Goal: Task Accomplishment & Management: Complete application form

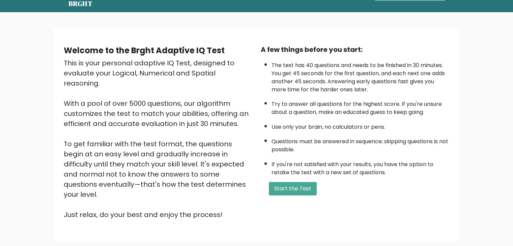
scroll to position [28, 0]
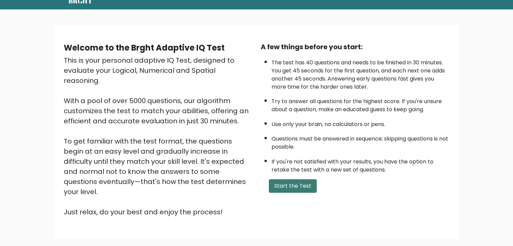
click at [297, 188] on button "Start the Test" at bounding box center [293, 185] width 48 height 13
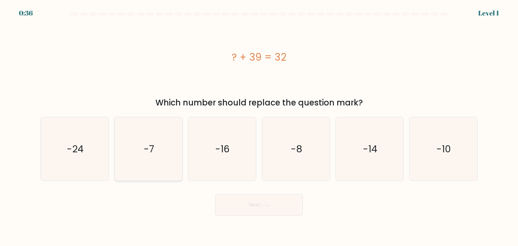
click at [142, 149] on icon "-7" at bounding box center [148, 148] width 63 height 63
click at [259, 126] on input "b. -7" at bounding box center [259, 124] width 0 height 3
radio input "true"
click at [254, 207] on button "Next" at bounding box center [259, 205] width 88 height 22
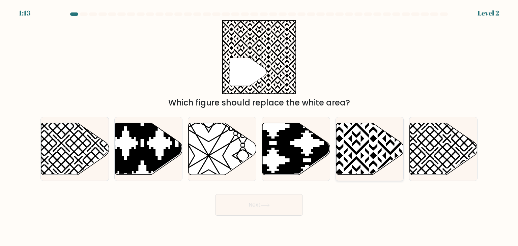
click at [370, 155] on icon at bounding box center [390, 121] width 137 height 137
click at [259, 126] on input "e." at bounding box center [259, 124] width 0 height 3
radio input "true"
click at [269, 214] on button "Next" at bounding box center [259, 205] width 88 height 22
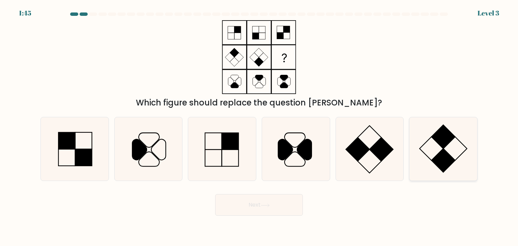
click at [445, 151] on rect at bounding box center [444, 161] width 24 height 24
click at [259, 126] on input "f." at bounding box center [259, 124] width 0 height 3
radio input "true"
click at [262, 207] on icon at bounding box center [265, 206] width 9 height 4
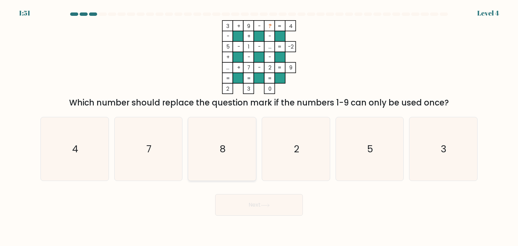
click at [229, 149] on icon "8" at bounding box center [221, 148] width 63 height 63
click at [259, 126] on input "c. 8" at bounding box center [259, 124] width 0 height 3
radio input "true"
click at [267, 211] on button "Next" at bounding box center [259, 205] width 88 height 22
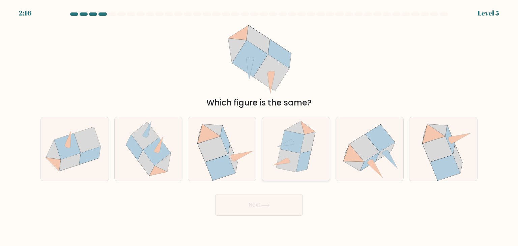
click at [305, 163] on icon at bounding box center [303, 161] width 15 height 21
click at [259, 126] on input "d." at bounding box center [259, 124] width 0 height 3
radio input "true"
click at [262, 212] on button "Next" at bounding box center [259, 205] width 88 height 22
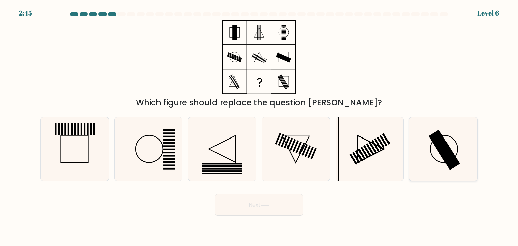
click at [436, 148] on rect at bounding box center [444, 150] width 32 height 40
click at [259, 126] on input "f." at bounding box center [259, 124] width 0 height 3
radio input "true"
click at [262, 210] on button "Next" at bounding box center [259, 205] width 88 height 22
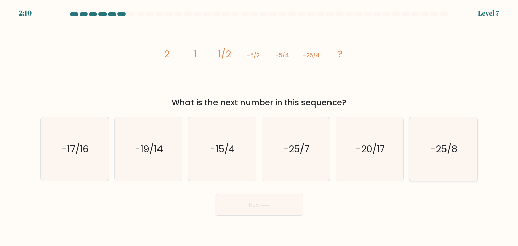
click at [446, 152] on text "-25/8" at bounding box center [443, 148] width 27 height 13
click at [259, 126] on input "f. -25/8" at bounding box center [259, 124] width 0 height 3
radio input "true"
click at [274, 204] on button "Next" at bounding box center [259, 205] width 88 height 22
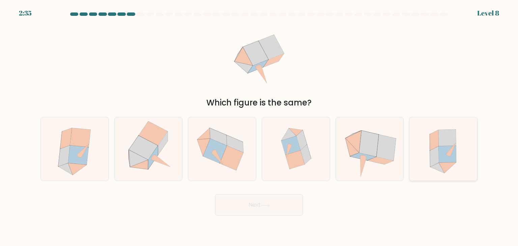
click at [453, 169] on icon at bounding box center [443, 148] width 58 height 63
click at [259, 126] on input "f." at bounding box center [259, 124] width 0 height 3
radio input "true"
click at [280, 196] on button "Next" at bounding box center [259, 205] width 88 height 22
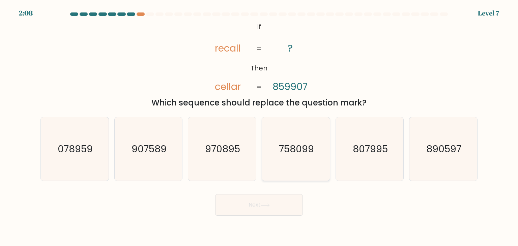
click at [302, 161] on icon "758099" at bounding box center [295, 148] width 63 height 63
click at [259, 126] on input "d. 758099" at bounding box center [259, 124] width 0 height 3
radio input "true"
click at [281, 209] on button "Next" at bounding box center [259, 205] width 88 height 22
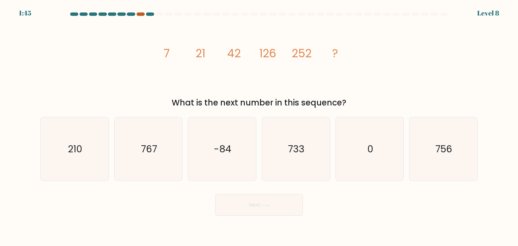
click at [139, 13] on div at bounding box center [141, 13] width 8 height 3
click at [439, 165] on icon "756" at bounding box center [442, 148] width 63 height 63
click at [259, 126] on input "f. 756" at bounding box center [259, 124] width 0 height 3
radio input "true"
click at [260, 214] on button "Next" at bounding box center [259, 205] width 88 height 22
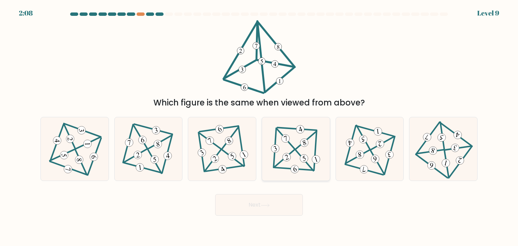
click at [300, 169] on 499 at bounding box center [294, 169] width 39 height 3
click at [259, 126] on input "d." at bounding box center [259, 124] width 0 height 3
radio input "true"
click at [268, 208] on button "Next" at bounding box center [259, 205] width 88 height 22
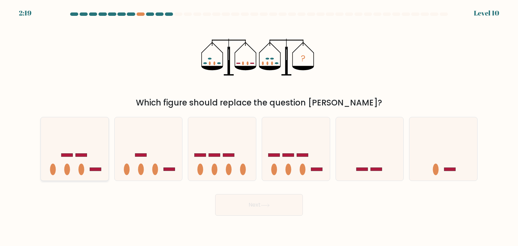
click at [96, 152] on icon at bounding box center [75, 149] width 68 height 56
click at [259, 126] on input "a." at bounding box center [259, 124] width 0 height 3
radio input "true"
click at [240, 206] on button "Next" at bounding box center [259, 205] width 88 height 22
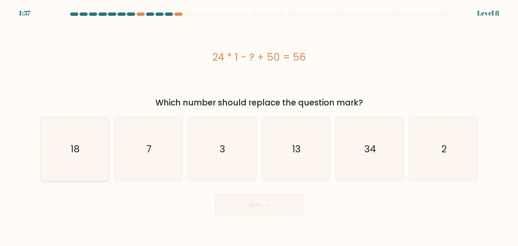
click at [66, 157] on icon "18" at bounding box center [74, 148] width 63 height 63
click at [259, 126] on input "a. 18" at bounding box center [259, 124] width 0 height 3
radio input "true"
click at [242, 208] on button "Next" at bounding box center [259, 205] width 88 height 22
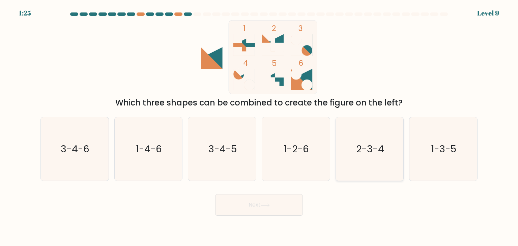
click at [382, 139] on icon "2-3-4" at bounding box center [369, 148] width 63 height 63
click at [259, 126] on input "e. 2-3-4" at bounding box center [259, 124] width 0 height 3
radio input "true"
click at [264, 208] on button "Next" at bounding box center [259, 205] width 88 height 22
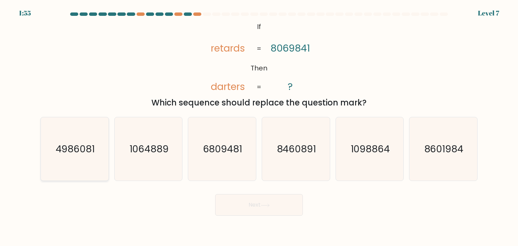
click at [71, 153] on text "4986081" at bounding box center [75, 148] width 39 height 13
click at [259, 126] on input "a. 4986081" at bounding box center [259, 124] width 0 height 3
radio input "true"
click at [265, 211] on button "Next" at bounding box center [259, 205] width 88 height 22
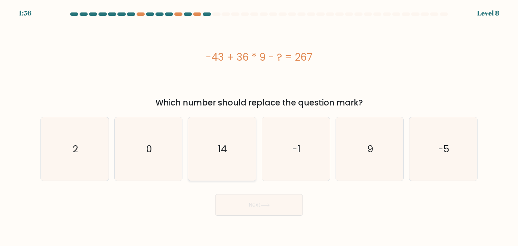
click at [223, 150] on text "14" at bounding box center [222, 148] width 9 height 13
click at [259, 126] on input "c. 14" at bounding box center [259, 124] width 0 height 3
radio input "true"
click at [261, 211] on button "Next" at bounding box center [259, 205] width 88 height 22
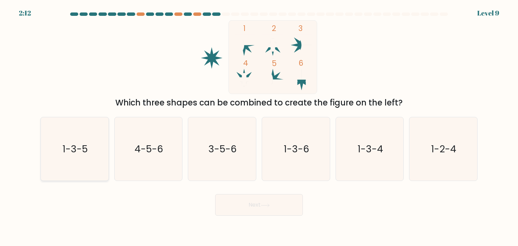
click at [84, 169] on icon "1-3-5" at bounding box center [74, 148] width 63 height 63
click at [259, 126] on input "a. 1-3-5" at bounding box center [259, 124] width 0 height 3
radio input "true"
click at [290, 212] on button "Next" at bounding box center [259, 205] width 88 height 22
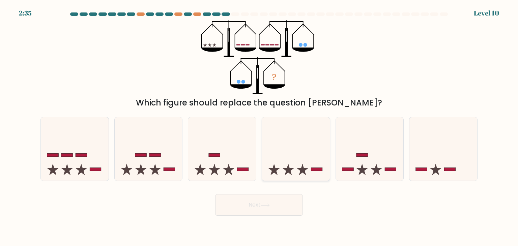
click at [305, 149] on icon at bounding box center [296, 149] width 68 height 56
click at [259, 126] on input "d." at bounding box center [259, 124] width 0 height 3
radio input "true"
click at [277, 214] on button "Next" at bounding box center [259, 205] width 88 height 22
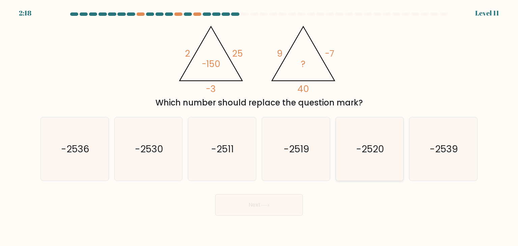
click at [356, 159] on icon "-2520" at bounding box center [369, 148] width 63 height 63
click at [259, 126] on input "e. -2520" at bounding box center [259, 124] width 0 height 3
radio input "true"
click at [277, 202] on button "Next" at bounding box center [259, 205] width 88 height 22
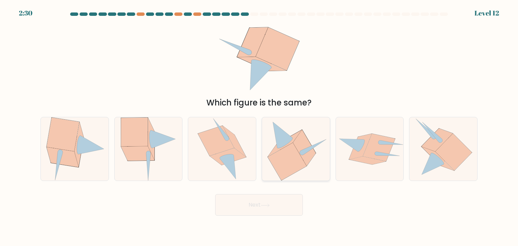
click at [295, 165] on icon at bounding box center [287, 161] width 39 height 37
click at [259, 126] on input "d." at bounding box center [259, 124] width 0 height 3
radio input "true"
click at [134, 156] on icon at bounding box center [137, 154] width 33 height 14
click at [259, 126] on input "b." at bounding box center [259, 124] width 0 height 3
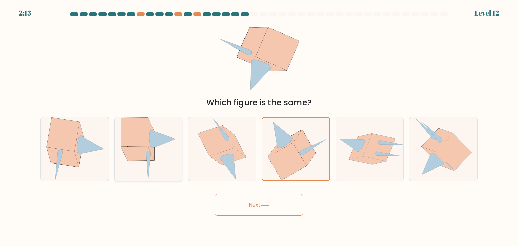
radio input "true"
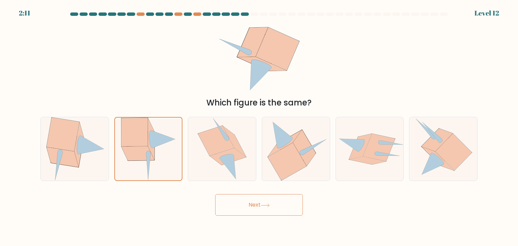
click at [245, 209] on button "Next" at bounding box center [259, 205] width 88 height 22
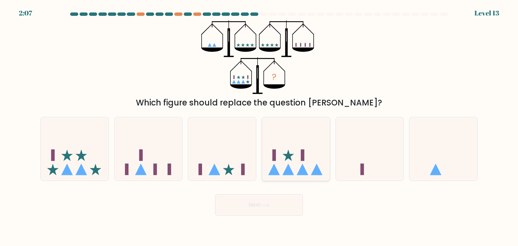
click at [292, 153] on icon at bounding box center [296, 149] width 68 height 56
click at [259, 126] on input "d." at bounding box center [259, 124] width 0 height 3
radio input "true"
click at [284, 204] on button "Next" at bounding box center [259, 205] width 88 height 22
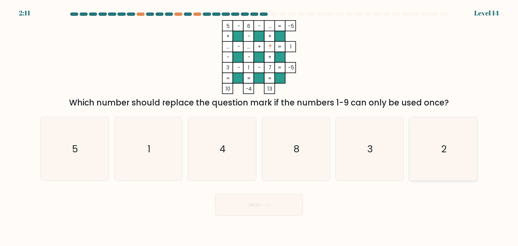
click at [422, 154] on icon "2" at bounding box center [442, 148] width 63 height 63
click at [259, 126] on input "f. 2" at bounding box center [259, 124] width 0 height 3
radio input "true"
click at [279, 209] on button "Next" at bounding box center [259, 205] width 88 height 22
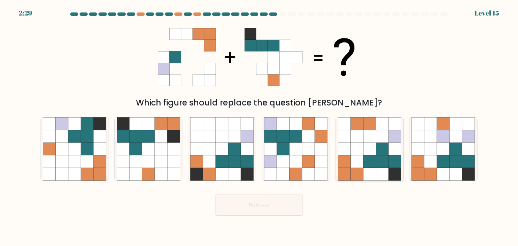
click at [383, 159] on icon at bounding box center [382, 161] width 13 height 13
click at [259, 126] on input "e." at bounding box center [259, 124] width 0 height 3
radio input "true"
click at [269, 203] on button "Next" at bounding box center [259, 205] width 88 height 22
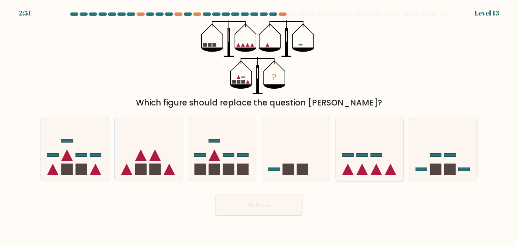
click at [346, 159] on icon at bounding box center [370, 149] width 68 height 56
click at [259, 126] on input "e." at bounding box center [259, 124] width 0 height 3
radio input "true"
click at [275, 205] on button "Next" at bounding box center [259, 205] width 88 height 22
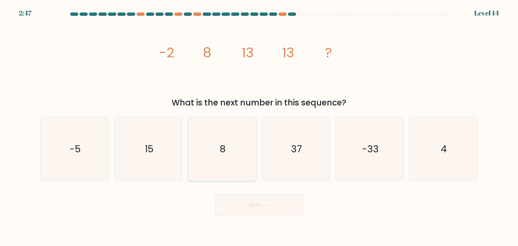
click at [216, 141] on icon "8" at bounding box center [221, 148] width 63 height 63
click at [259, 126] on input "c. 8" at bounding box center [259, 124] width 0 height 3
radio input "true"
click at [261, 210] on button "Next" at bounding box center [259, 205] width 88 height 22
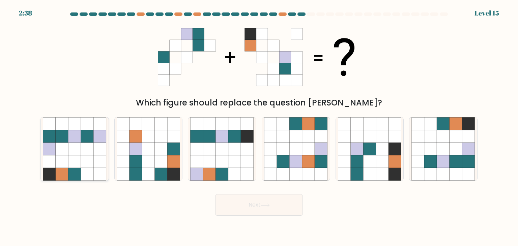
click at [84, 153] on icon at bounding box center [87, 149] width 13 height 13
click at [259, 126] on input "a." at bounding box center [259, 124] width 0 height 3
radio input "true"
click at [244, 207] on button "Next" at bounding box center [259, 205] width 88 height 22
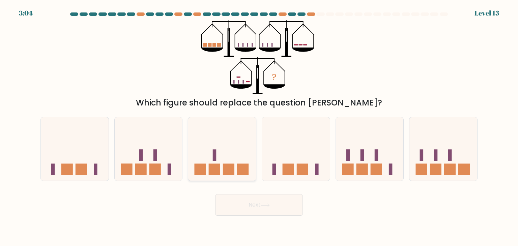
click at [228, 150] on icon at bounding box center [222, 149] width 68 height 56
click at [259, 126] on input "c." at bounding box center [259, 124] width 0 height 3
radio input "true"
click at [256, 206] on button "Next" at bounding box center [259, 205] width 88 height 22
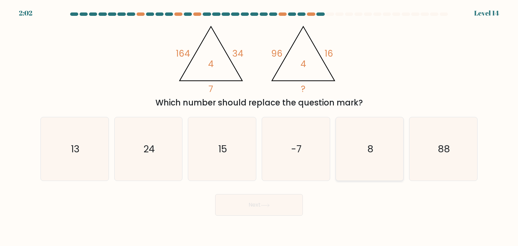
click at [380, 165] on icon "8" at bounding box center [369, 148] width 63 height 63
click at [259, 126] on input "e. 8" at bounding box center [259, 124] width 0 height 3
radio input "true"
click at [268, 208] on button "Next" at bounding box center [259, 205] width 88 height 22
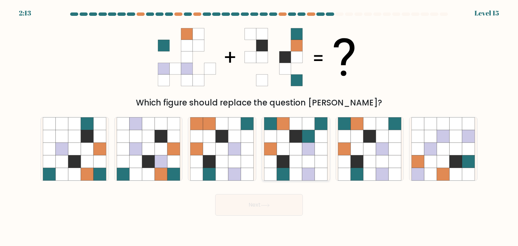
click at [300, 151] on icon at bounding box center [296, 149] width 13 height 13
click at [259, 126] on input "d." at bounding box center [259, 124] width 0 height 3
radio input "true"
click at [279, 204] on button "Next" at bounding box center [259, 205] width 88 height 22
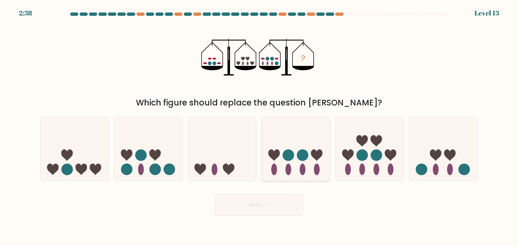
click at [297, 128] on icon at bounding box center [296, 149] width 68 height 56
click at [259, 126] on input "d." at bounding box center [259, 124] width 0 height 3
radio input "true"
click at [260, 203] on button "Next" at bounding box center [259, 205] width 88 height 22
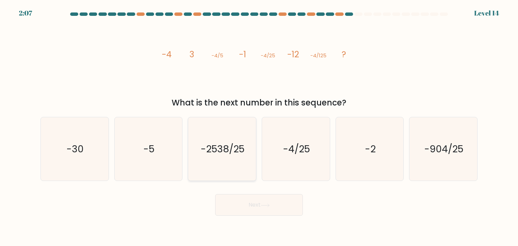
click at [199, 158] on icon "-2538/25" at bounding box center [221, 148] width 63 height 63
click at [259, 126] on input "c. -2538/25" at bounding box center [259, 124] width 0 height 3
radio input "true"
click at [245, 198] on button "Next" at bounding box center [259, 205] width 88 height 22
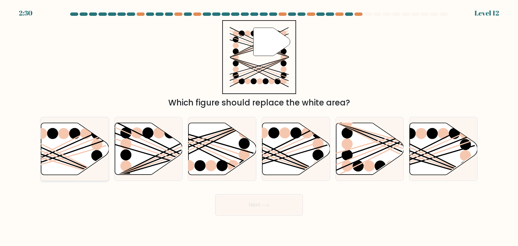
click at [78, 158] on icon at bounding box center [75, 149] width 68 height 52
click at [259, 126] on input "a." at bounding box center [259, 124] width 0 height 3
radio input "true"
click at [233, 201] on button "Next" at bounding box center [259, 205] width 88 height 22
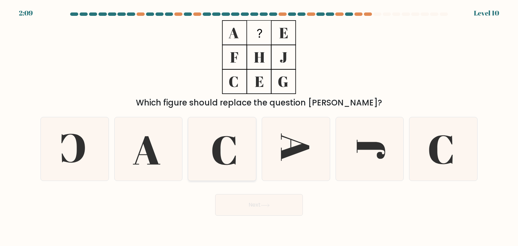
drag, startPoint x: 240, startPoint y: 152, endPoint x: 231, endPoint y: 172, distance: 22.0
click at [231, 172] on icon at bounding box center [221, 148] width 63 height 63
click at [259, 126] on input "c." at bounding box center [259, 124] width 0 height 3
radio input "true"
click at [255, 208] on button "Next" at bounding box center [259, 205] width 88 height 22
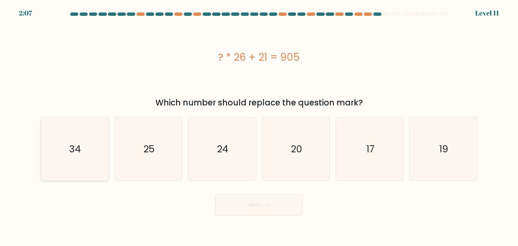
click at [86, 169] on icon "34" at bounding box center [74, 148] width 63 height 63
click at [259, 126] on input "a. 34" at bounding box center [259, 124] width 0 height 3
radio input "true"
click at [256, 208] on button "Next" at bounding box center [259, 205] width 88 height 22
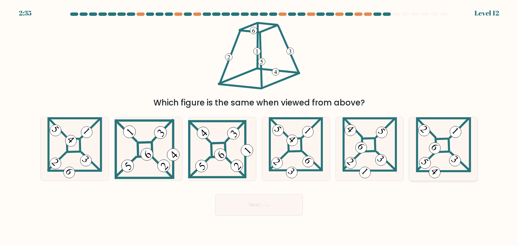
click at [426, 141] on icon at bounding box center [443, 148] width 55 height 63
click at [259, 126] on input "f." at bounding box center [259, 124] width 0 height 3
radio input "true"
click at [426, 141] on icon at bounding box center [443, 149] width 55 height 63
click at [259, 126] on input "f." at bounding box center [259, 124] width 0 height 3
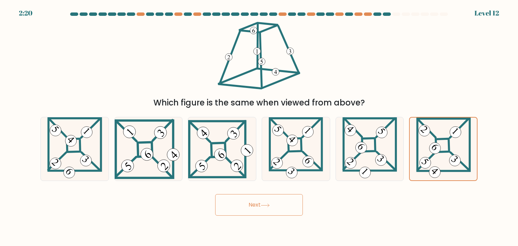
click at [283, 208] on button "Next" at bounding box center [259, 205] width 88 height 22
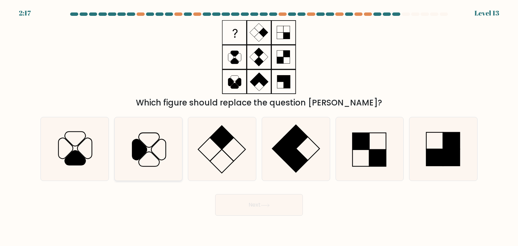
click at [173, 164] on icon at bounding box center [148, 148] width 63 height 63
click at [259, 126] on input "b." at bounding box center [259, 124] width 0 height 3
radio input "true"
click at [262, 200] on button "Next" at bounding box center [259, 205] width 88 height 22
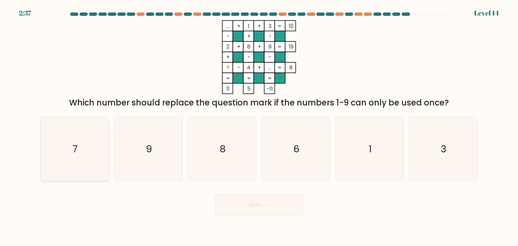
click at [85, 145] on icon "7" at bounding box center [74, 148] width 63 height 63
click at [259, 126] on input "a. 7" at bounding box center [259, 124] width 0 height 3
radio input "true"
click at [242, 212] on button "Next" at bounding box center [259, 205] width 88 height 22
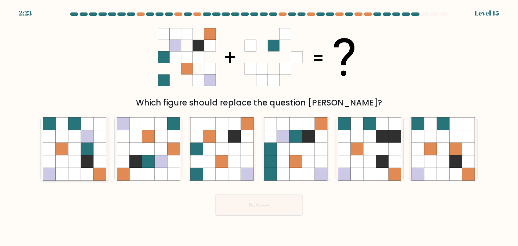
click at [75, 150] on icon at bounding box center [74, 149] width 13 height 13
click at [259, 126] on input "a." at bounding box center [259, 124] width 0 height 3
radio input "true"
click at [259, 207] on button "Next" at bounding box center [259, 205] width 88 height 22
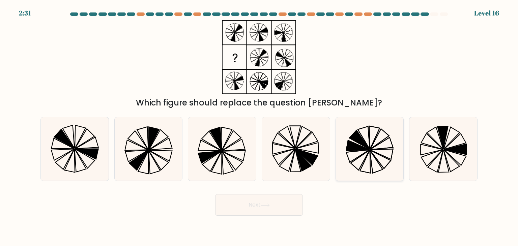
click at [375, 162] on icon at bounding box center [369, 148] width 63 height 63
click at [259, 126] on input "e." at bounding box center [259, 124] width 0 height 3
radio input "true"
click at [247, 202] on button "Next" at bounding box center [259, 205] width 88 height 22
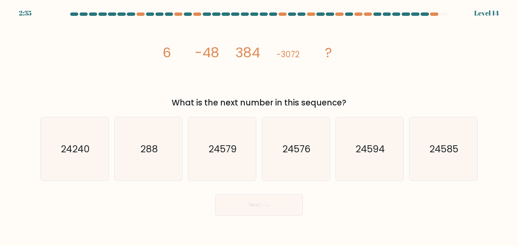
click at [331, 158] on div "d. 24576" at bounding box center [296, 149] width 74 height 64
click at [313, 164] on icon "24576" at bounding box center [295, 148] width 63 height 63
click at [259, 126] on input "d. 24576" at bounding box center [259, 124] width 0 height 3
radio input "true"
click at [272, 204] on button "Next" at bounding box center [259, 205] width 88 height 22
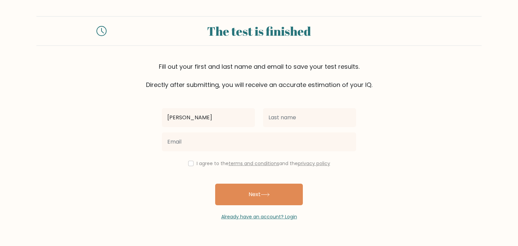
type input "[PERSON_NAME]"
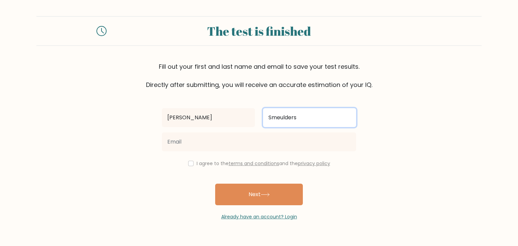
type input "Smeulders"
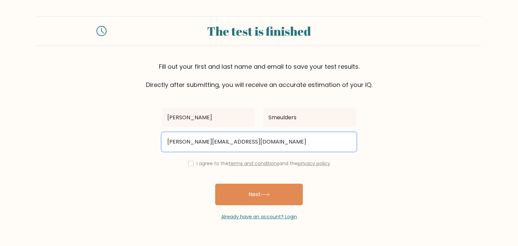
type input "hannah_smeulders@hotmail.com"
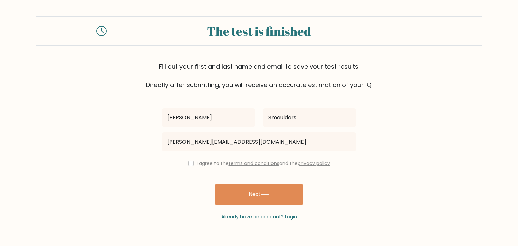
click at [350, 174] on div "Hannah Smeulders hannah_smeulders@hotmail.com I agree to the terms and conditio…" at bounding box center [259, 154] width 202 height 131
click at [185, 162] on div "I agree to the terms and conditions and the privacy policy" at bounding box center [259, 163] width 202 height 8
click at [188, 164] on input "checkbox" at bounding box center [190, 163] width 5 height 5
checkbox input "true"
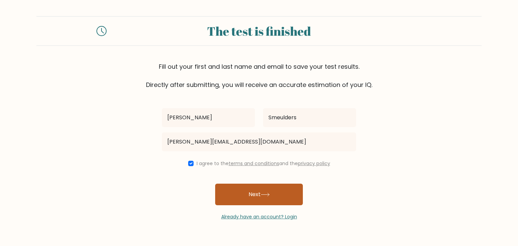
click at [282, 193] on button "Next" at bounding box center [259, 195] width 88 height 22
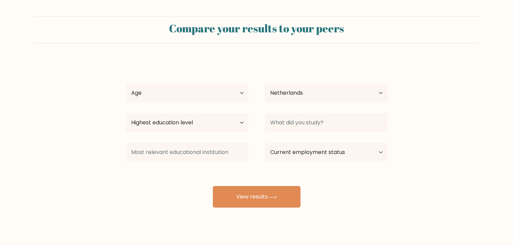
select select "NL"
click at [235, 91] on select "Age Under 18 years old 18-24 years old 25-34 years old 35-44 years old 45-54 ye…" at bounding box center [187, 93] width 123 height 19
select select "18_24"
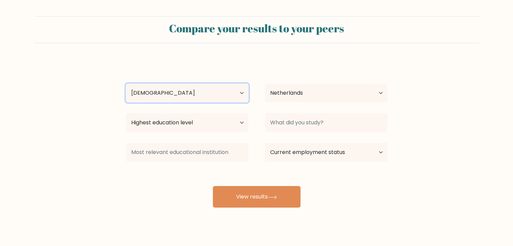
click at [126, 84] on select "Age Under 18 years old 18-24 years old 25-34 years old 35-44 years old 45-54 ye…" at bounding box center [187, 93] width 123 height 19
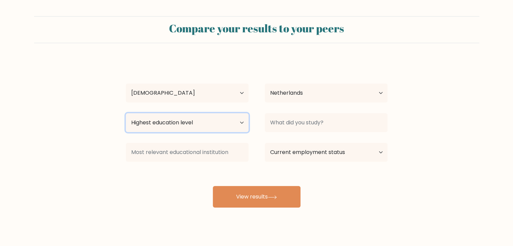
click at [199, 123] on select "Highest education level No schooling Primary Lower Secondary Upper Secondary Oc…" at bounding box center [187, 122] width 123 height 19
select select "masters_degree"
click at [126, 113] on select "Highest education level No schooling Primary Lower Secondary Upper Secondary Oc…" at bounding box center [187, 122] width 123 height 19
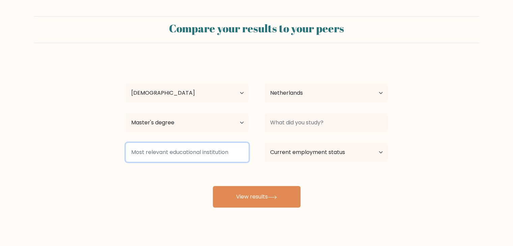
click at [198, 155] on input at bounding box center [187, 152] width 123 height 19
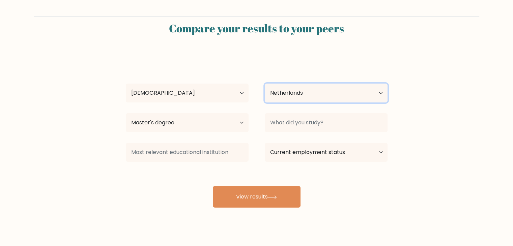
click at [306, 96] on select "Country Afghanistan Albania Algeria American Samoa Andorra Angola Anguilla Anta…" at bounding box center [326, 93] width 123 height 19
click at [440, 119] on form "Compare your results to your peers Hannah Smeulders Age Under 18 years old 18-2…" at bounding box center [256, 111] width 513 height 191
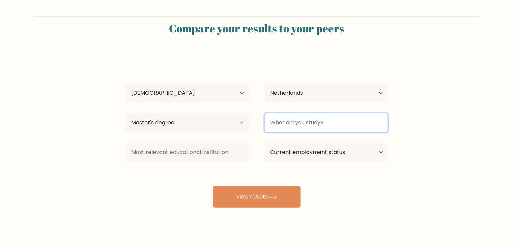
click at [324, 127] on input at bounding box center [326, 122] width 123 height 19
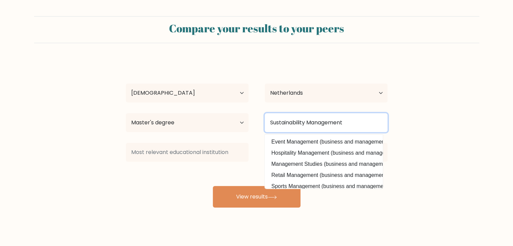
type input "Sustainability Management"
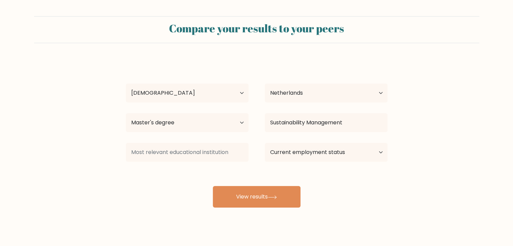
drag, startPoint x: 449, startPoint y: 165, endPoint x: 432, endPoint y: 214, distance: 52.2
click at [432, 214] on div "Compare your results to your peers Hannah Smeulders Age Under 18 years old 18-2…" at bounding box center [256, 128] width 513 height 256
click at [319, 160] on select "Current employment status Employed Student Retired Other / prefer not to answer" at bounding box center [326, 152] width 123 height 19
select select "other"
click at [265, 143] on select "Current employment status Employed Student Retired Other / prefer not to answer" at bounding box center [326, 152] width 123 height 19
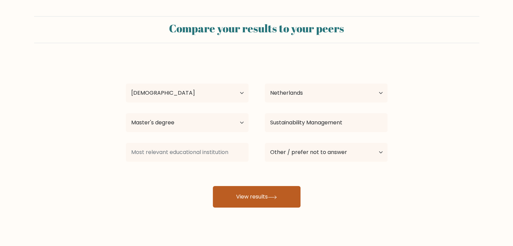
click at [246, 198] on button "View results" at bounding box center [257, 197] width 88 height 22
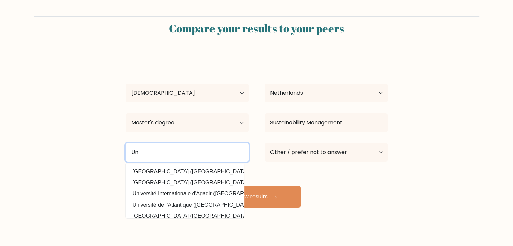
type input "U"
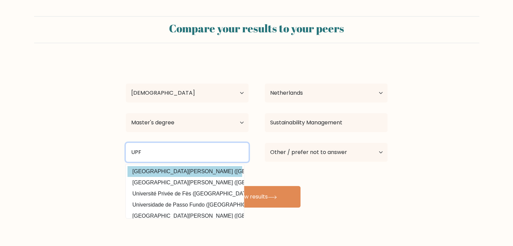
type input "UPF"
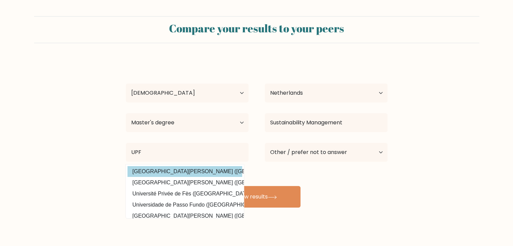
click at [187, 169] on div "Hannah Smeulders Age Under 18 years old 18-24 years old 25-34 years old 35-44 y…" at bounding box center [257, 133] width 270 height 148
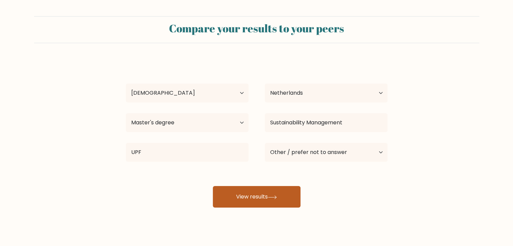
click at [241, 199] on button "View results" at bounding box center [257, 197] width 88 height 22
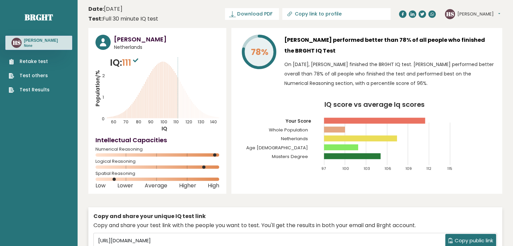
click at [36, 61] on link "Retake test" at bounding box center [29, 61] width 41 height 7
click at [30, 89] on link "Test Results" at bounding box center [29, 89] width 41 height 7
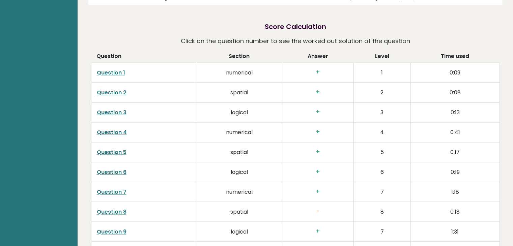
scroll to position [1019, 0]
click at [113, 73] on link "Question 1" at bounding box center [111, 72] width 28 height 8
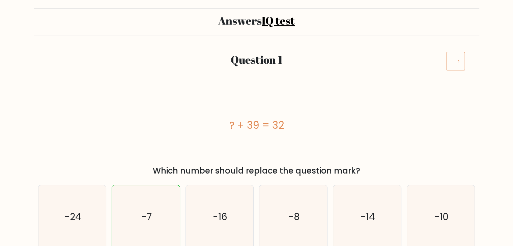
scroll to position [44, 0]
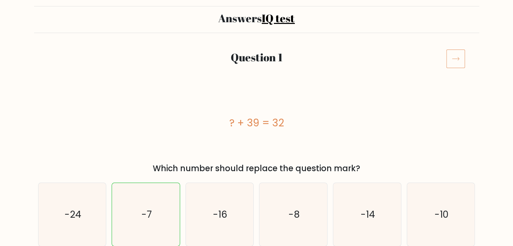
click at [453, 61] on icon at bounding box center [455, 58] width 19 height 19
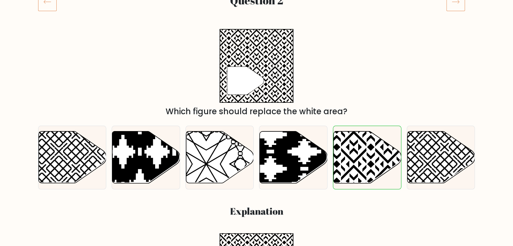
scroll to position [68, 0]
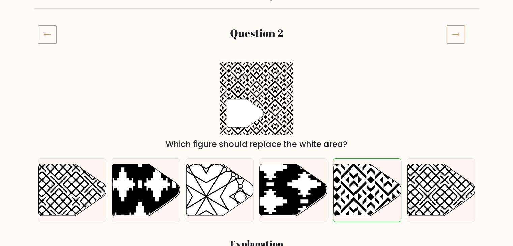
click at [454, 37] on icon at bounding box center [455, 34] width 19 height 19
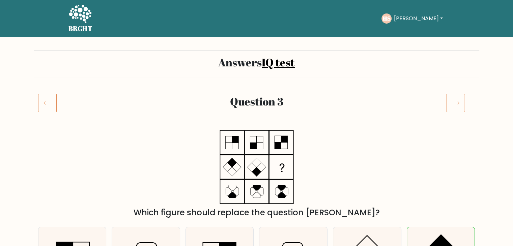
click at [455, 102] on icon at bounding box center [455, 102] width 19 height 19
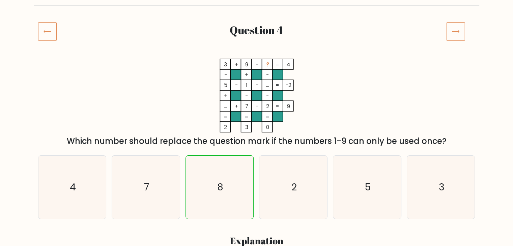
scroll to position [72, 0]
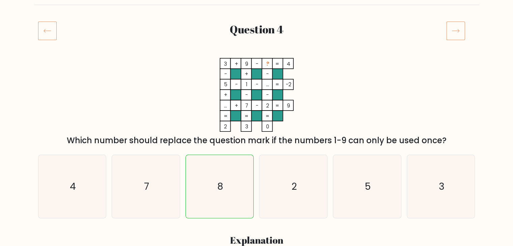
click at [452, 37] on icon at bounding box center [455, 30] width 19 height 19
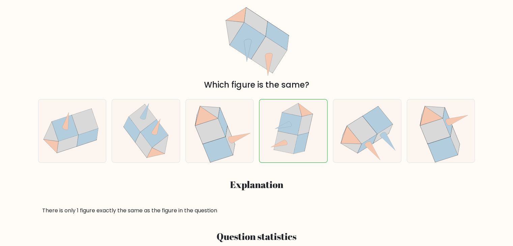
scroll to position [53, 0]
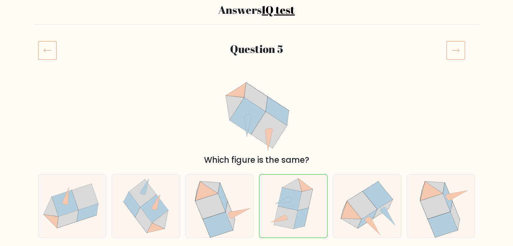
click at [454, 51] on icon at bounding box center [455, 50] width 19 height 19
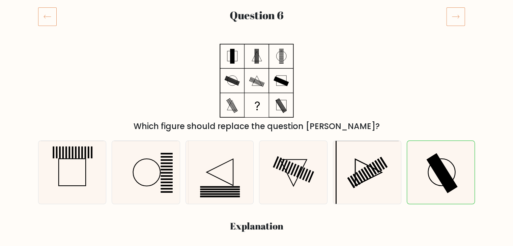
scroll to position [67, 0]
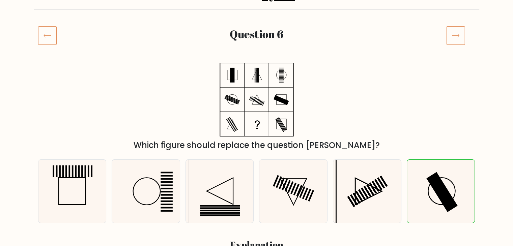
click at [453, 38] on icon at bounding box center [455, 35] width 19 height 19
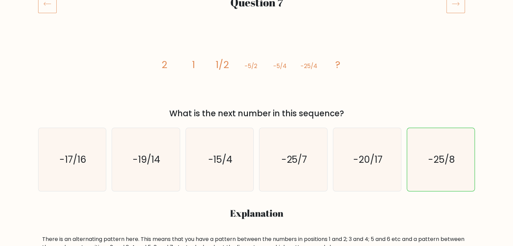
scroll to position [66, 0]
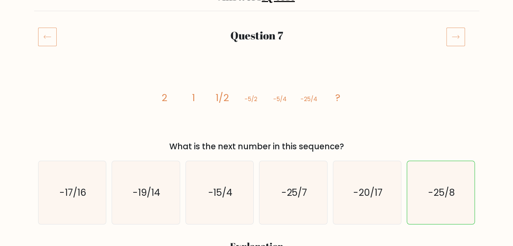
click at [456, 43] on icon at bounding box center [455, 36] width 19 height 19
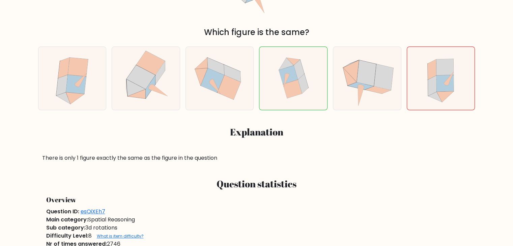
scroll to position [13, 0]
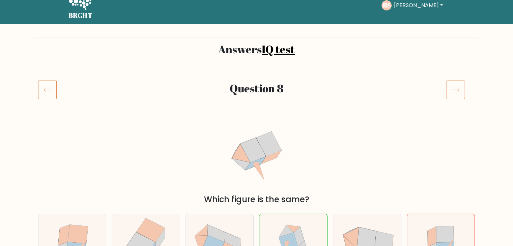
click at [456, 87] on icon at bounding box center [455, 89] width 19 height 19
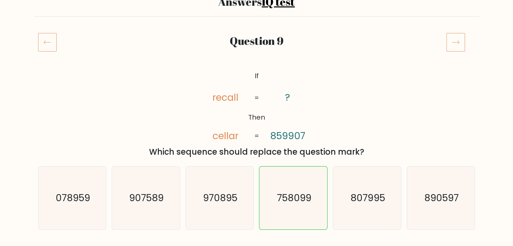
scroll to position [59, 0]
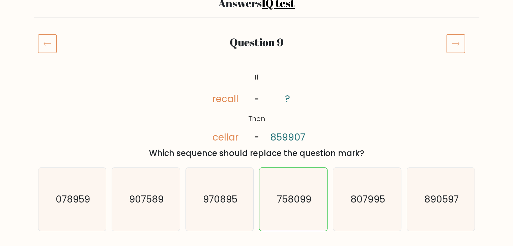
click at [451, 43] on icon at bounding box center [455, 43] width 19 height 19
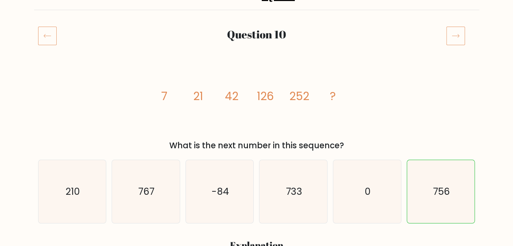
scroll to position [67, 0]
click at [458, 39] on icon at bounding box center [455, 35] width 19 height 19
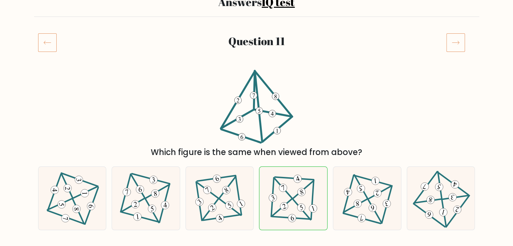
scroll to position [55, 0]
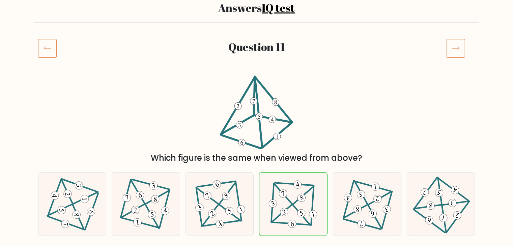
click at [462, 45] on icon at bounding box center [455, 48] width 19 height 19
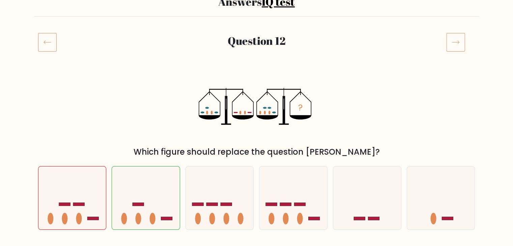
scroll to position [60, 0]
click at [465, 43] on icon at bounding box center [455, 42] width 19 height 19
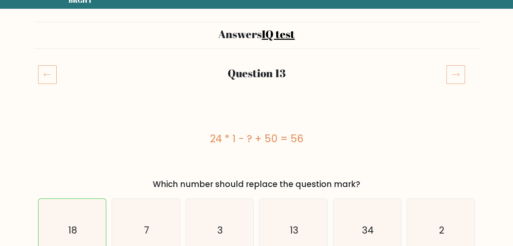
scroll to position [30, 0]
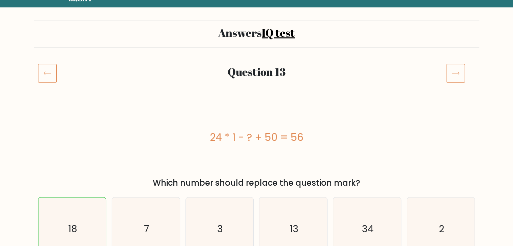
click at [456, 74] on icon at bounding box center [455, 73] width 19 height 19
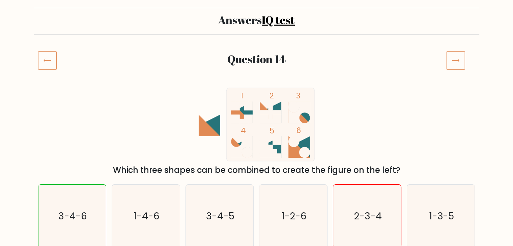
scroll to position [64, 0]
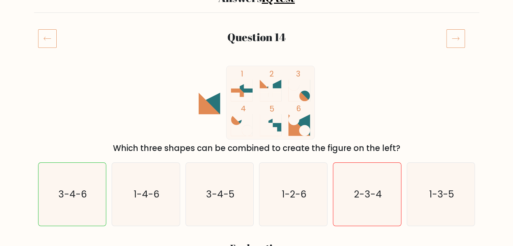
click at [462, 41] on icon at bounding box center [455, 38] width 19 height 19
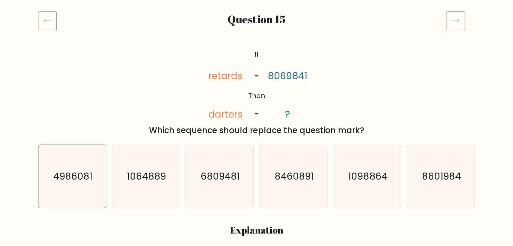
scroll to position [86, 0]
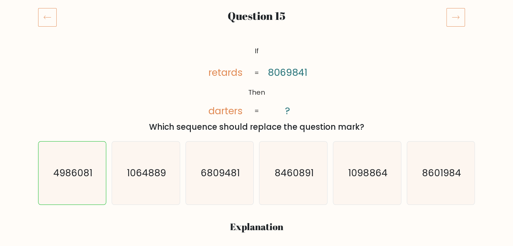
click at [456, 16] on icon at bounding box center [455, 17] width 19 height 19
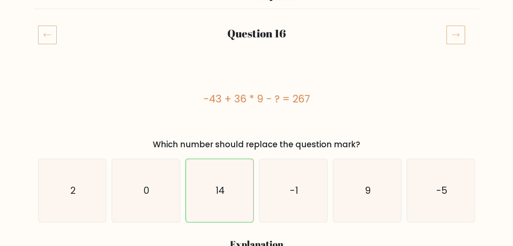
scroll to position [68, 0]
click at [454, 29] on icon at bounding box center [455, 34] width 19 height 19
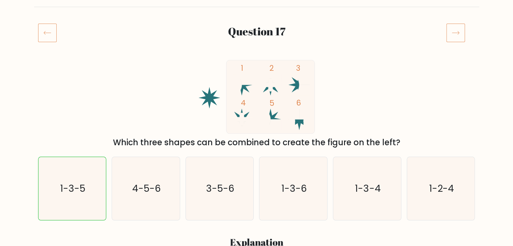
scroll to position [74, 0]
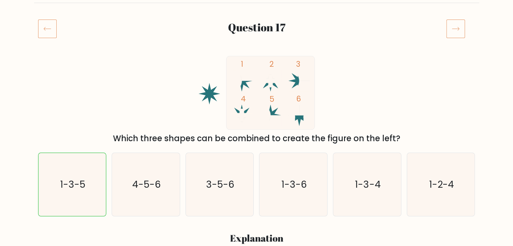
click at [451, 33] on icon at bounding box center [455, 28] width 19 height 19
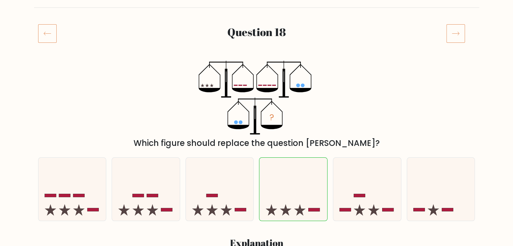
scroll to position [67, 0]
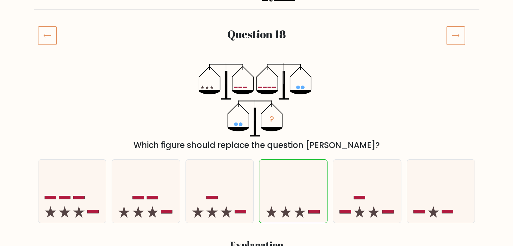
click at [452, 42] on icon at bounding box center [455, 35] width 19 height 19
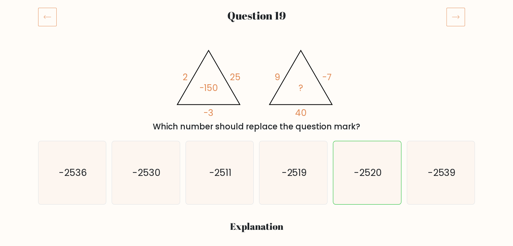
scroll to position [97, 0]
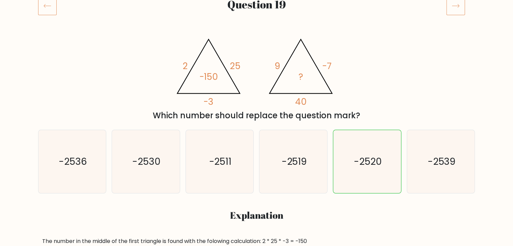
click at [451, 8] on icon at bounding box center [455, 5] width 19 height 19
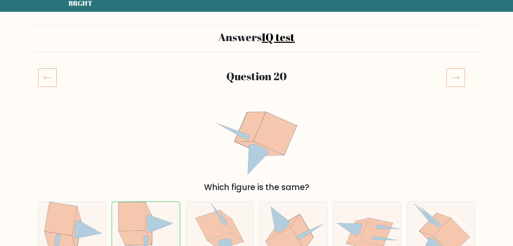
scroll to position [26, 0]
click at [452, 82] on icon at bounding box center [455, 77] width 19 height 19
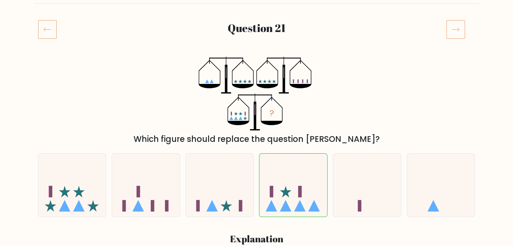
scroll to position [90, 0]
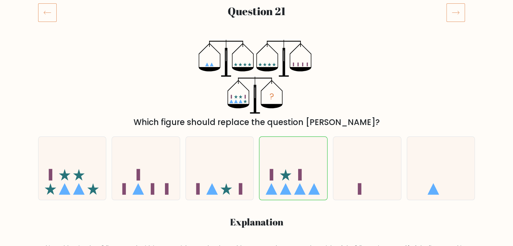
click at [457, 15] on icon at bounding box center [455, 12] width 19 height 19
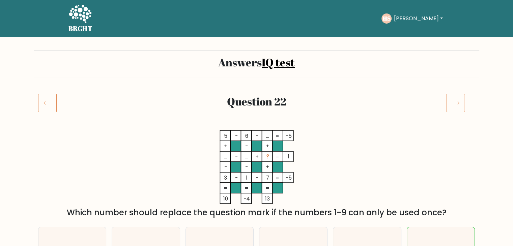
scroll to position [70, 0]
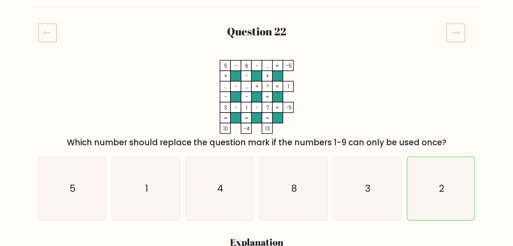
click at [449, 32] on icon at bounding box center [455, 32] width 19 height 19
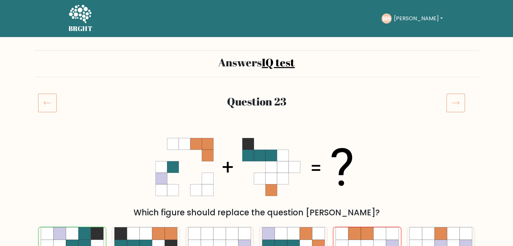
scroll to position [78, 0]
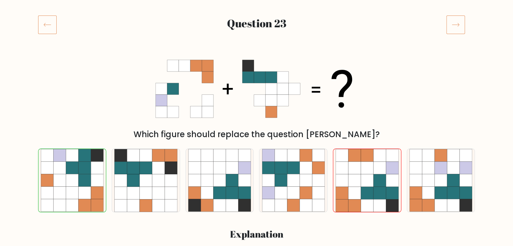
click at [457, 31] on icon at bounding box center [455, 24] width 19 height 19
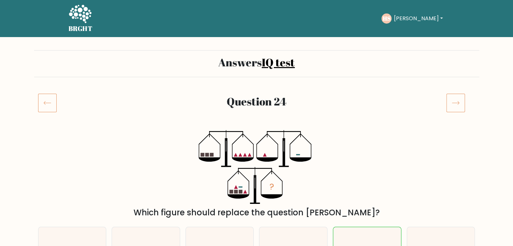
scroll to position [80, 0]
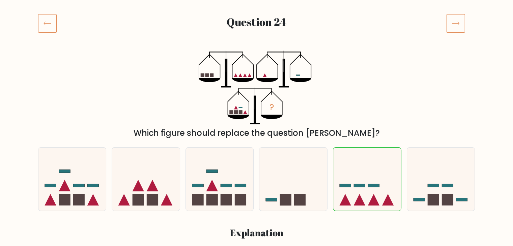
click at [453, 23] on icon at bounding box center [455, 23] width 7 height 3
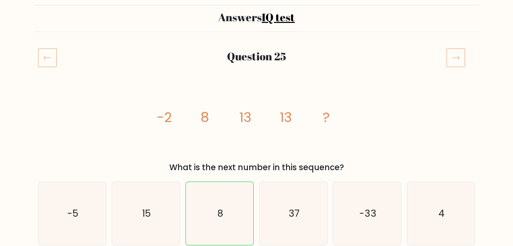
scroll to position [60, 0]
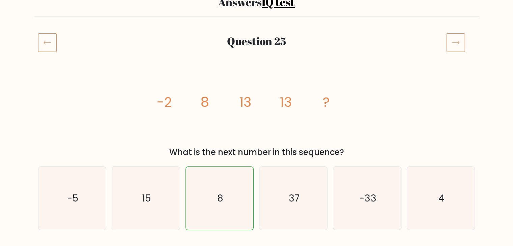
click at [456, 43] on icon at bounding box center [455, 42] width 19 height 19
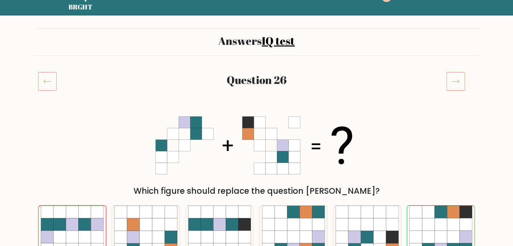
scroll to position [94, 0]
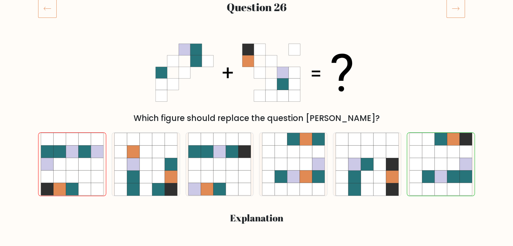
click at [450, 11] on icon at bounding box center [455, 8] width 19 height 19
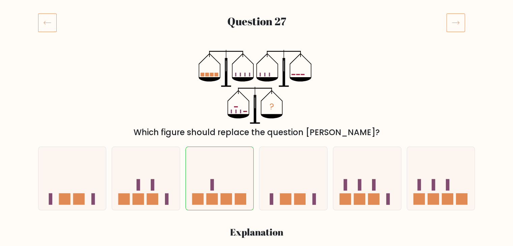
scroll to position [76, 0]
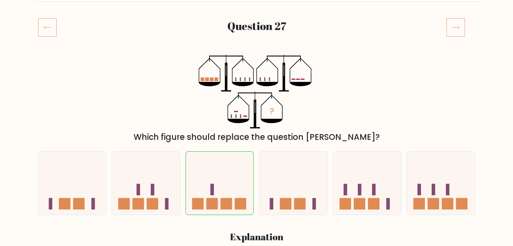
click at [458, 41] on div "Question 27" at bounding box center [256, 35] width 445 height 35
click at [456, 34] on icon at bounding box center [455, 27] width 19 height 19
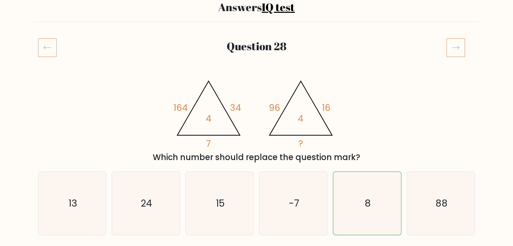
scroll to position [55, 0]
click at [458, 46] on icon at bounding box center [455, 47] width 19 height 19
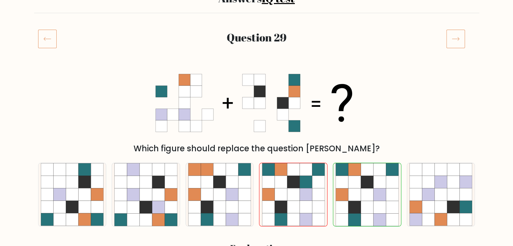
scroll to position [64, 0]
click at [455, 41] on icon at bounding box center [455, 38] width 19 height 19
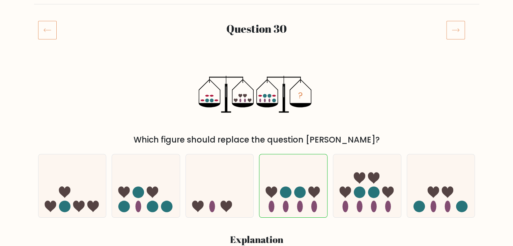
scroll to position [71, 0]
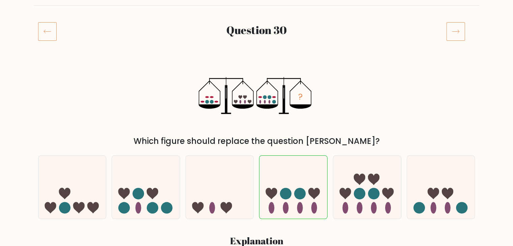
click at [453, 31] on icon at bounding box center [455, 31] width 7 height 3
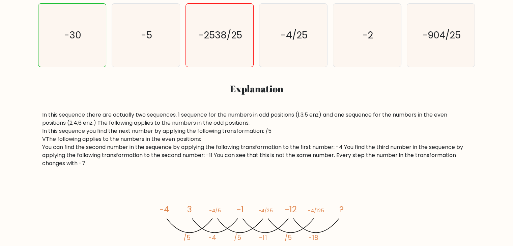
scroll to position [272, 0]
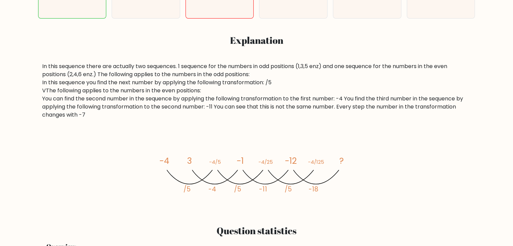
click at [455, 124] on div "In this sequence there are actually two sequences. 1 sequence for the numbers i…" at bounding box center [256, 135] width 437 height 147
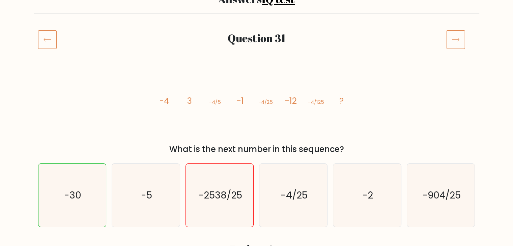
scroll to position [0, 0]
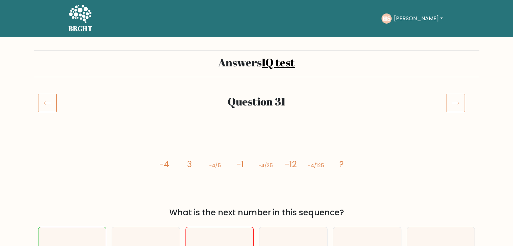
click at [452, 98] on icon at bounding box center [455, 102] width 19 height 19
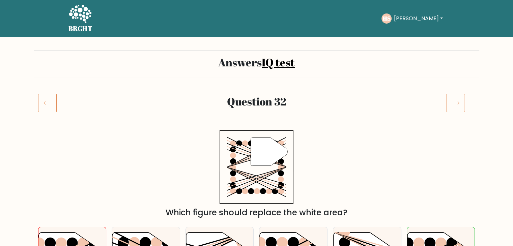
scroll to position [59, 0]
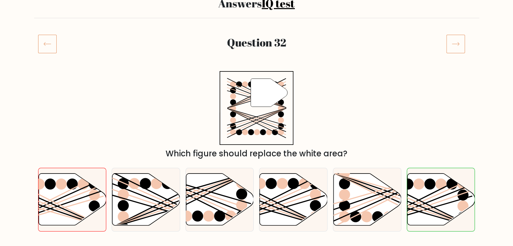
click at [455, 43] on icon at bounding box center [455, 43] width 19 height 19
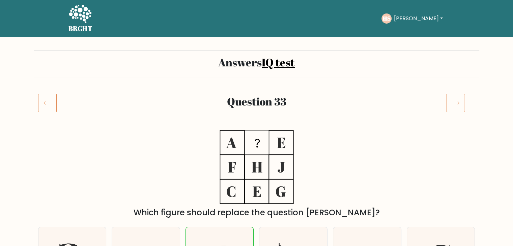
click at [41, 106] on icon at bounding box center [47, 102] width 19 height 19
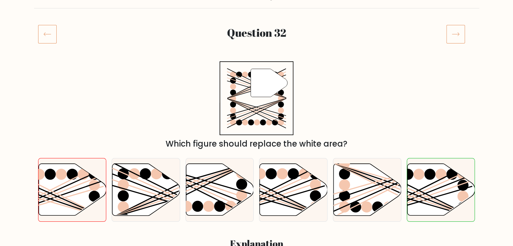
scroll to position [69, 0]
click at [463, 31] on icon at bounding box center [455, 34] width 19 height 19
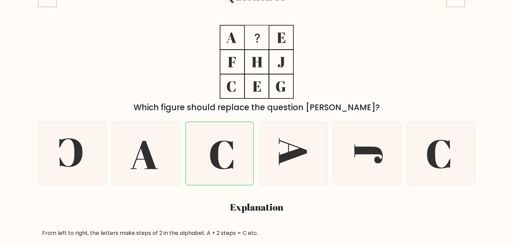
scroll to position [105, 0]
click at [436, 162] on icon at bounding box center [440, 153] width 63 height 63
click at [257, 22] on input "f." at bounding box center [257, 19] width 0 height 3
radio input "true"
click at [453, 137] on icon at bounding box center [441, 154] width 62 height 62
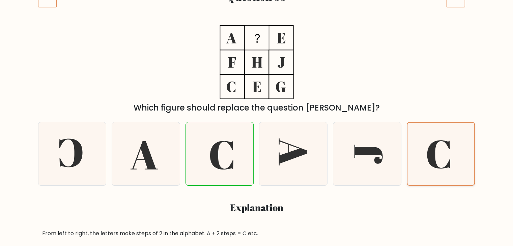
click at [257, 22] on input "f." at bounding box center [257, 19] width 0 height 3
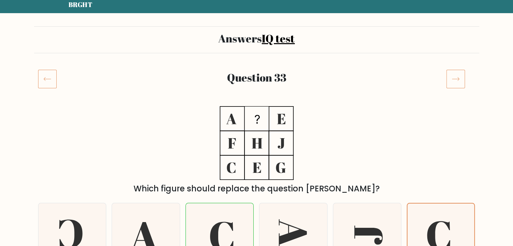
click at [457, 78] on icon at bounding box center [455, 78] width 19 height 19
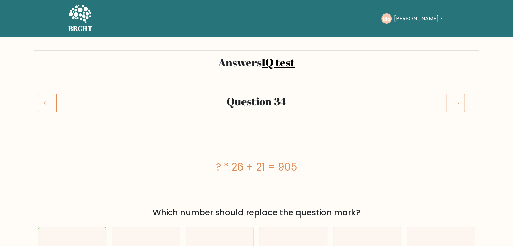
scroll to position [40, 0]
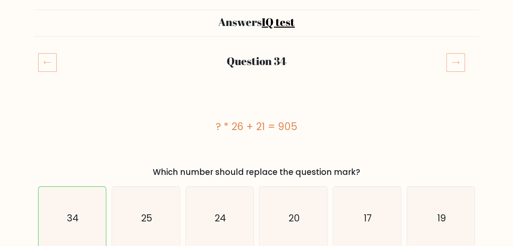
click at [449, 61] on icon at bounding box center [455, 62] width 19 height 19
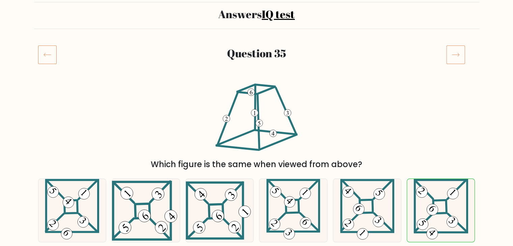
scroll to position [49, 0]
click at [454, 50] on icon at bounding box center [455, 54] width 19 height 19
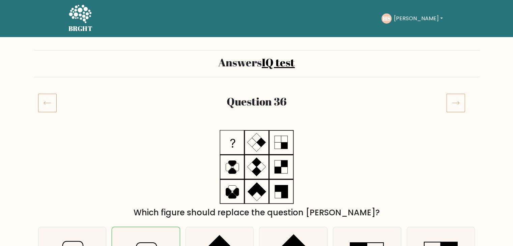
click at [448, 98] on icon at bounding box center [455, 102] width 19 height 19
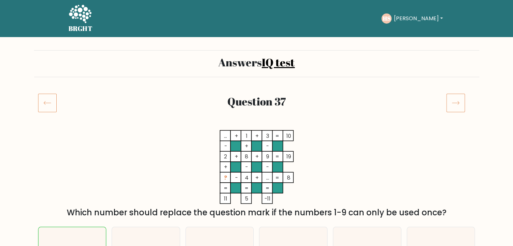
click at [448, 98] on icon at bounding box center [455, 102] width 19 height 19
